Goal: Information Seeking & Learning: Learn about a topic

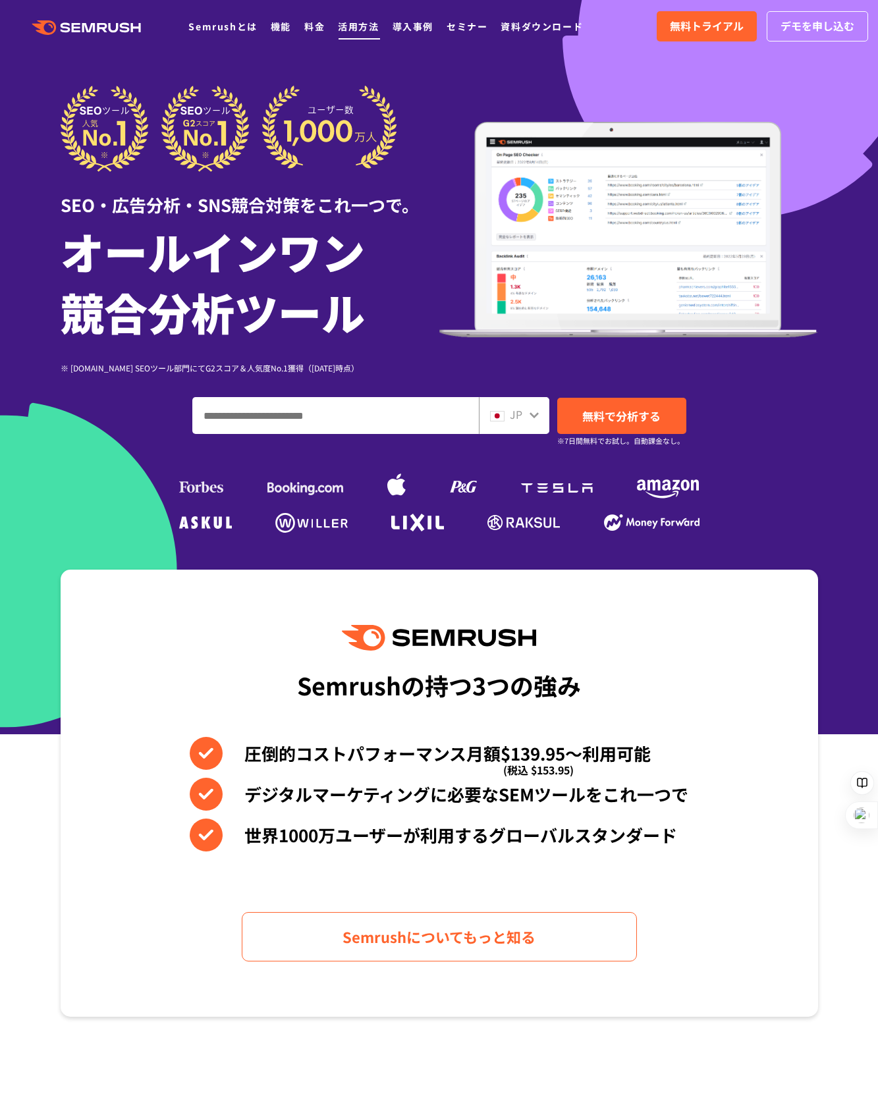
click at [364, 24] on link "活用方法" at bounding box center [358, 26] width 41 height 13
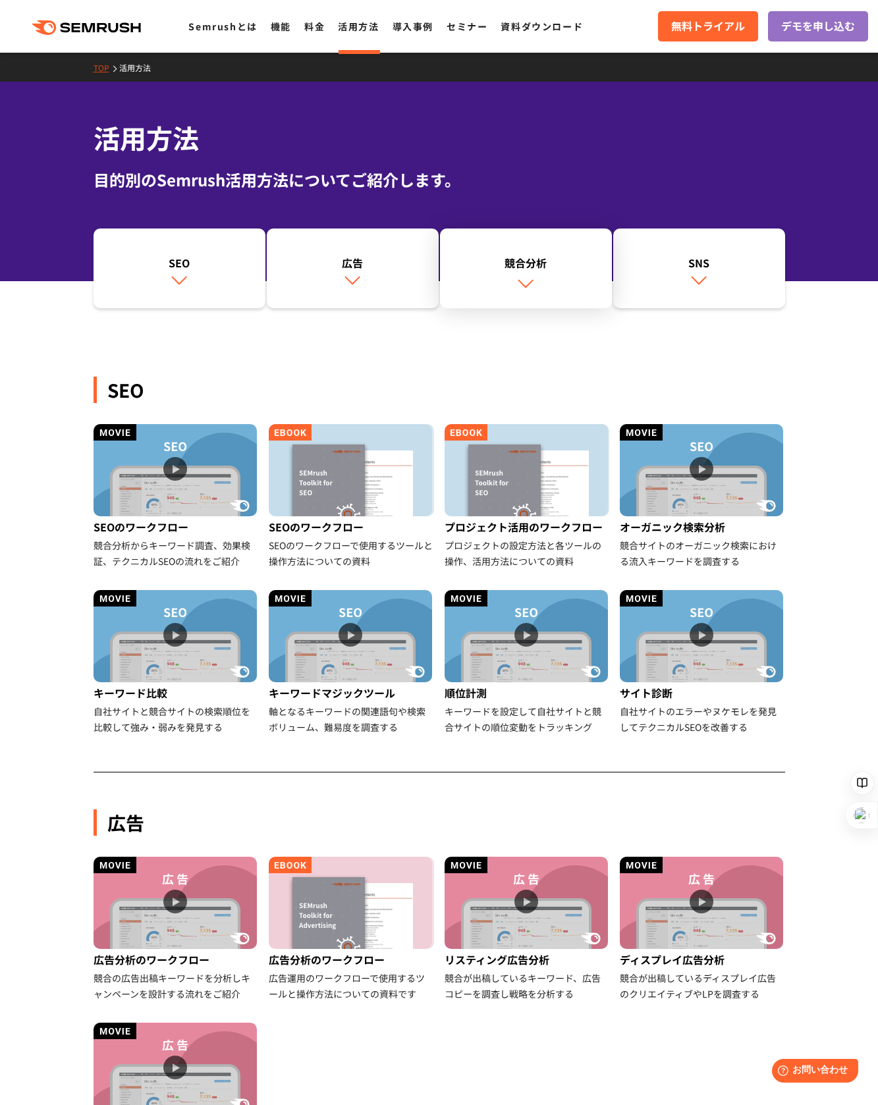
click at [515, 278] on link "競合分析" at bounding box center [526, 269] width 172 height 80
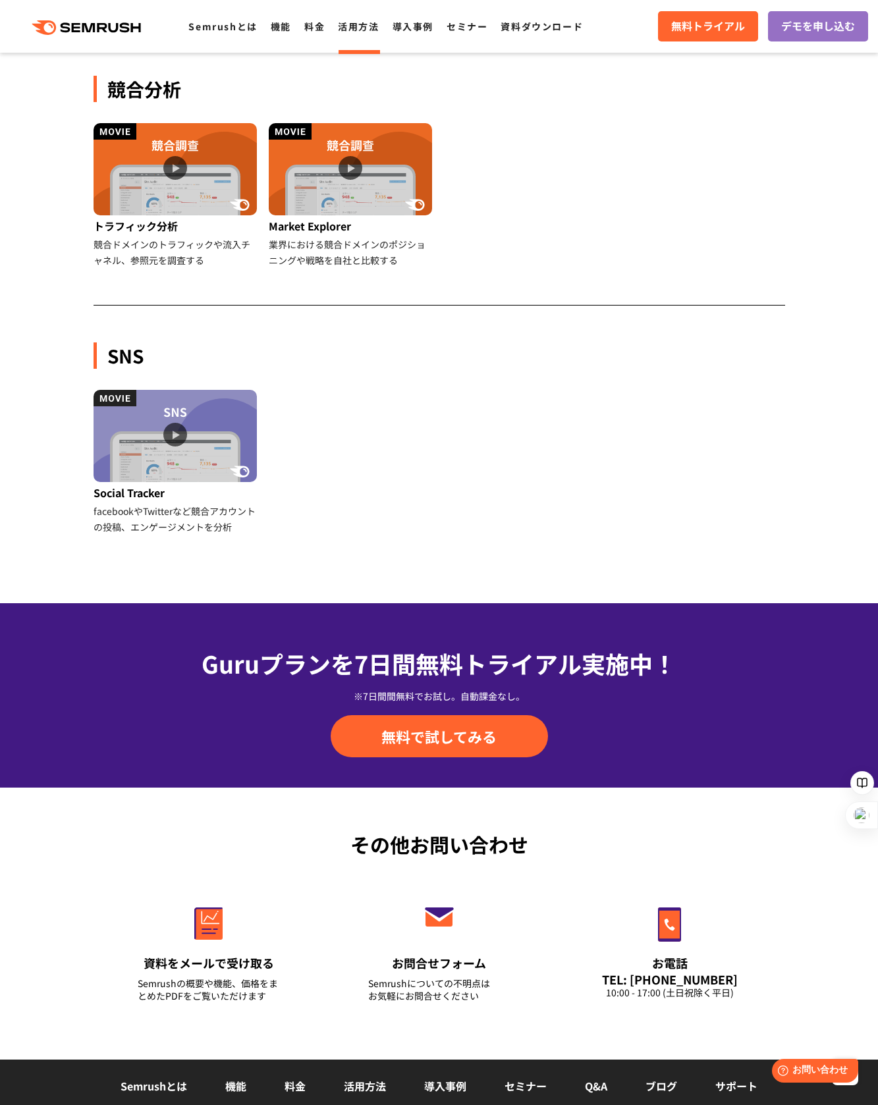
scroll to position [1169, 0]
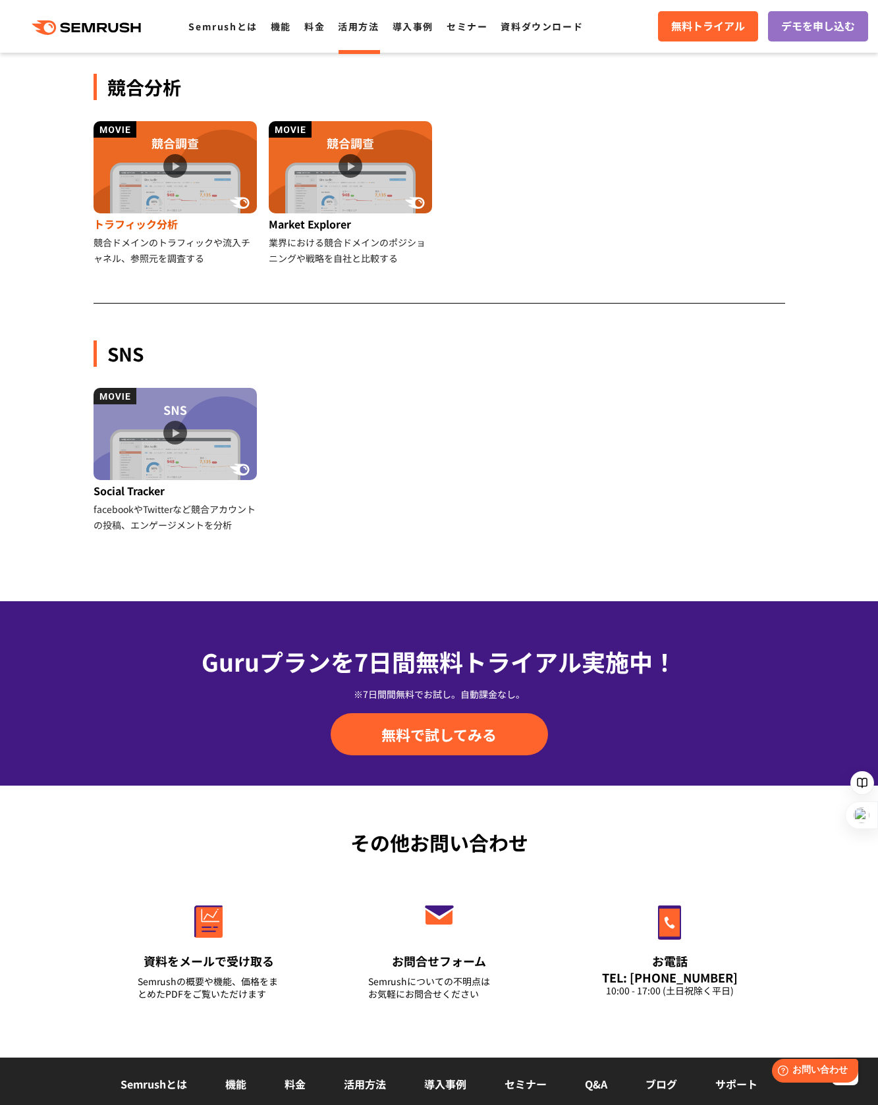
click at [164, 202] on img at bounding box center [175, 167] width 163 height 92
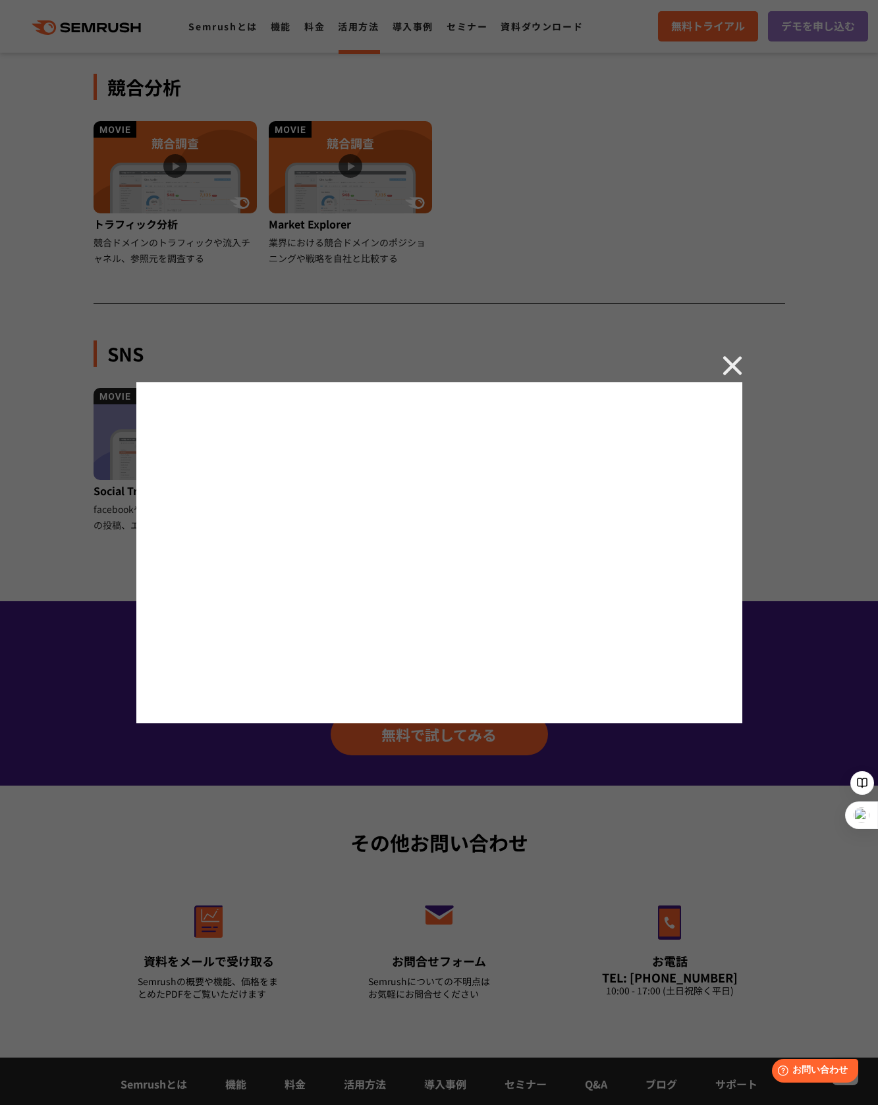
click at [734, 360] on img at bounding box center [733, 366] width 20 height 20
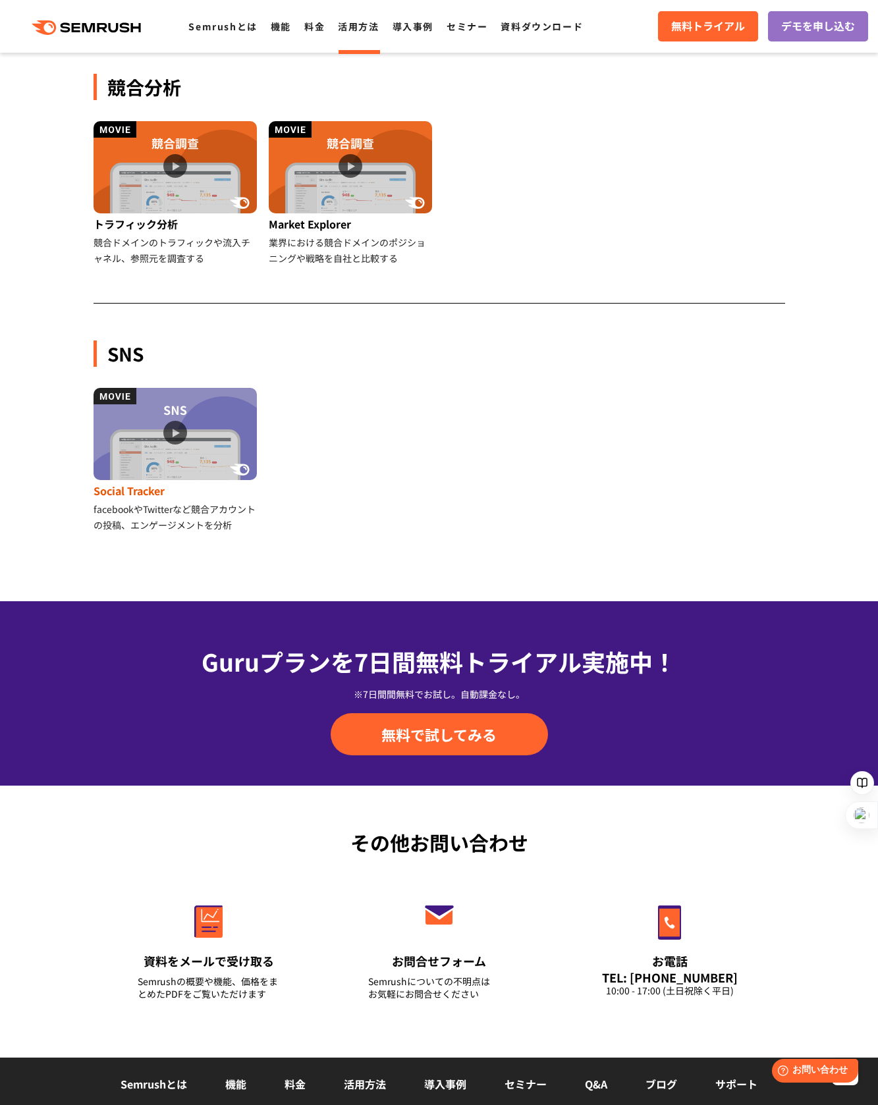
click at [234, 436] on img at bounding box center [175, 434] width 163 height 92
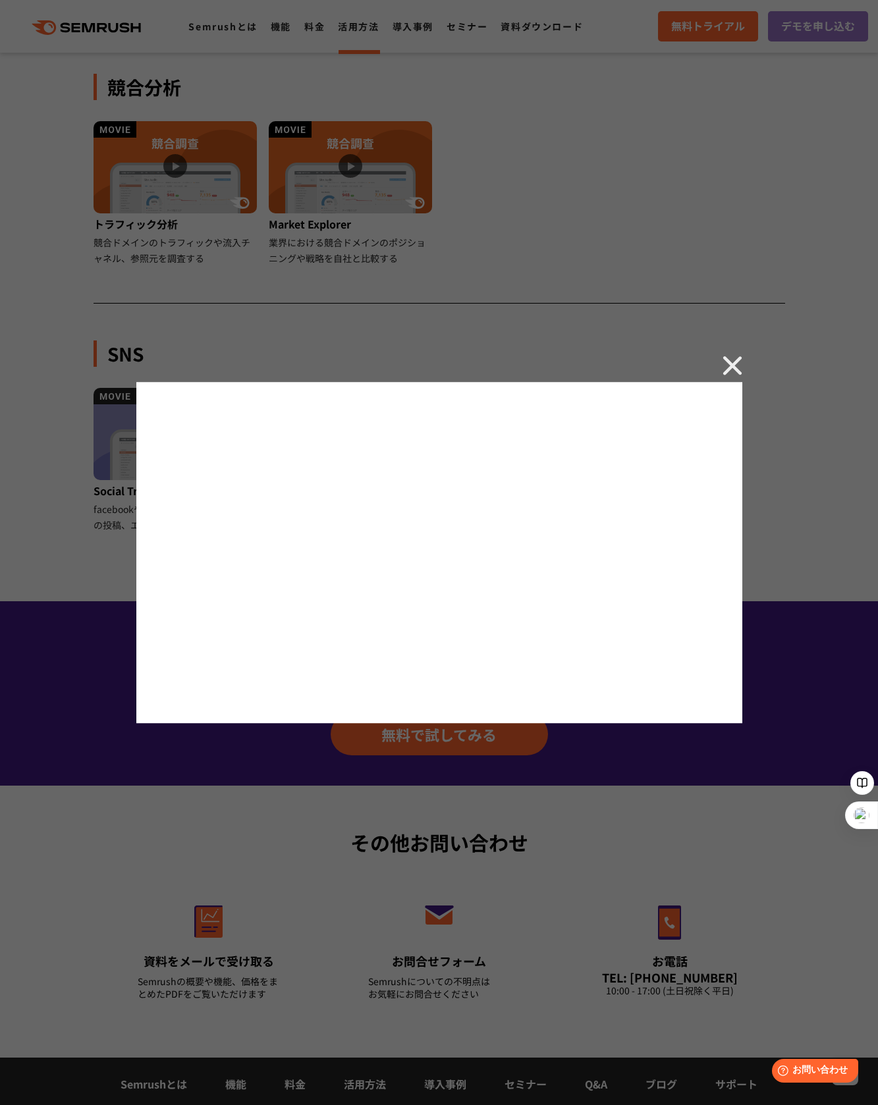
click at [729, 361] on img at bounding box center [733, 366] width 20 height 20
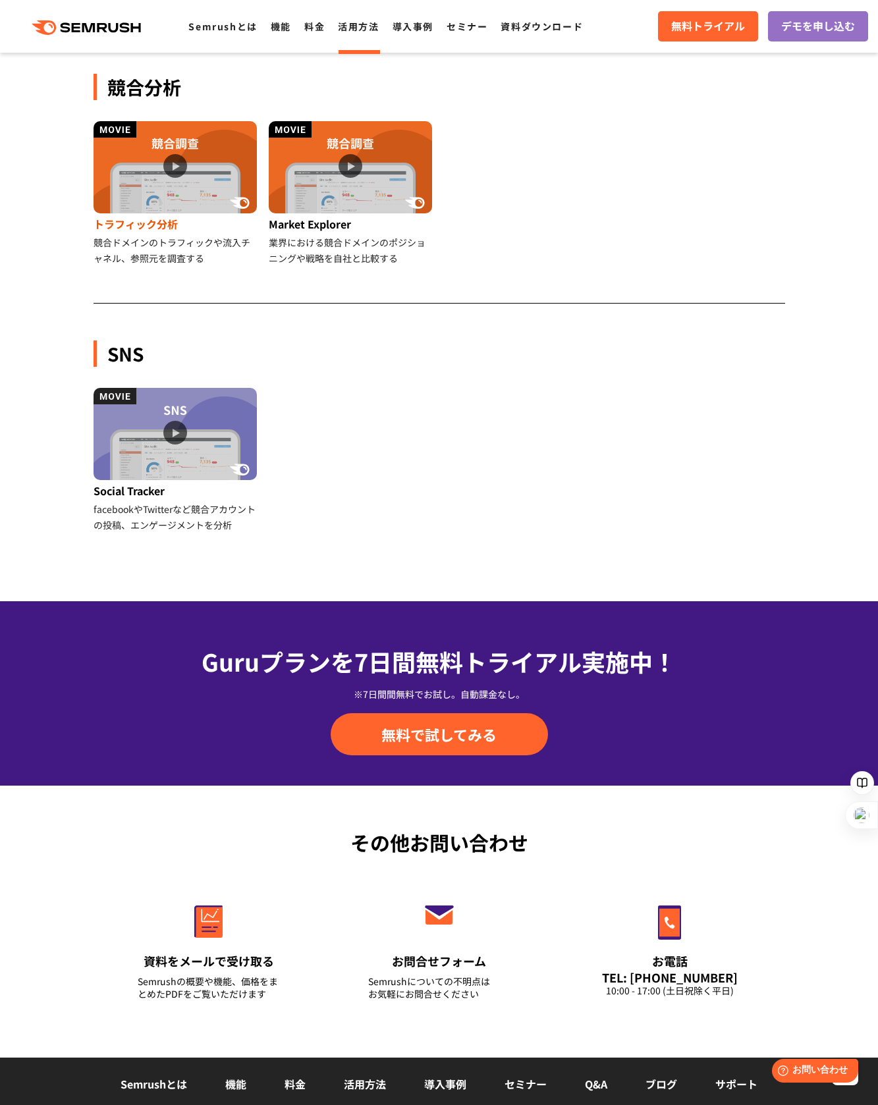
click at [190, 170] on img at bounding box center [175, 167] width 163 height 92
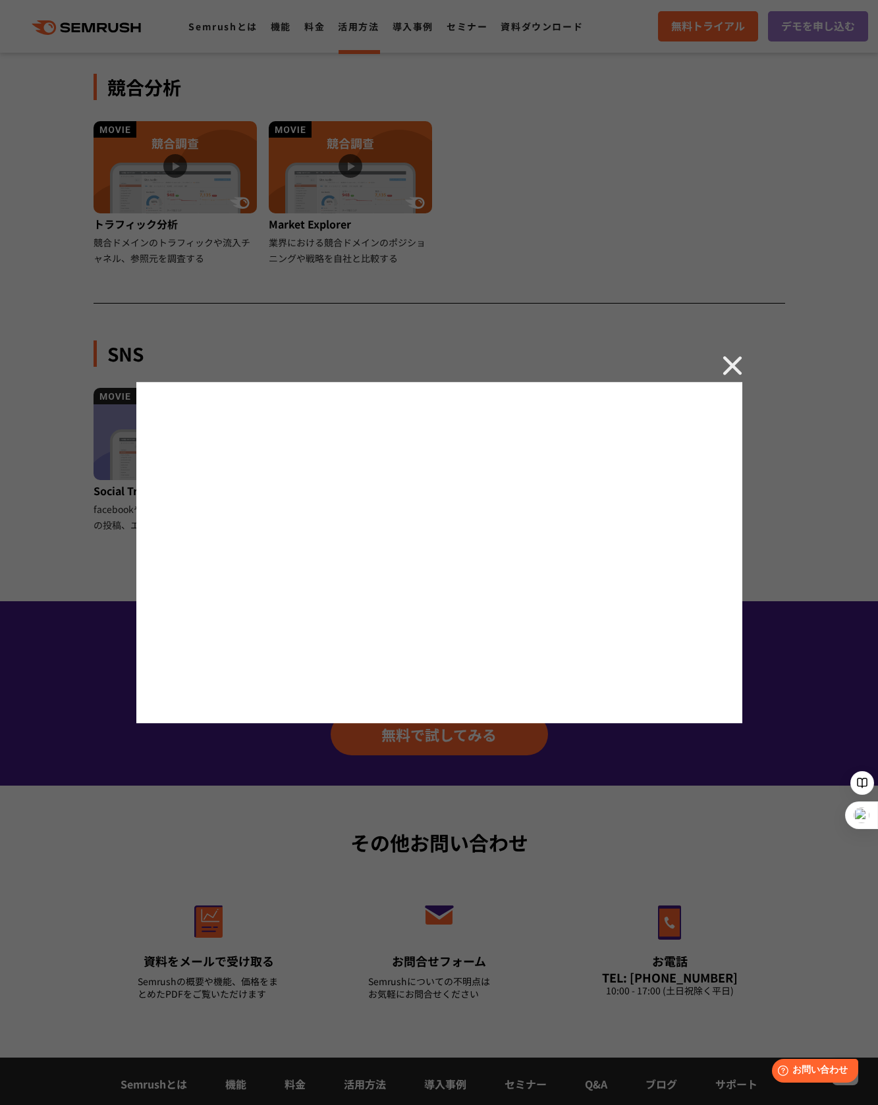
click at [727, 366] on img at bounding box center [733, 366] width 20 height 20
